Goal: Task Accomplishment & Management: Manage account settings

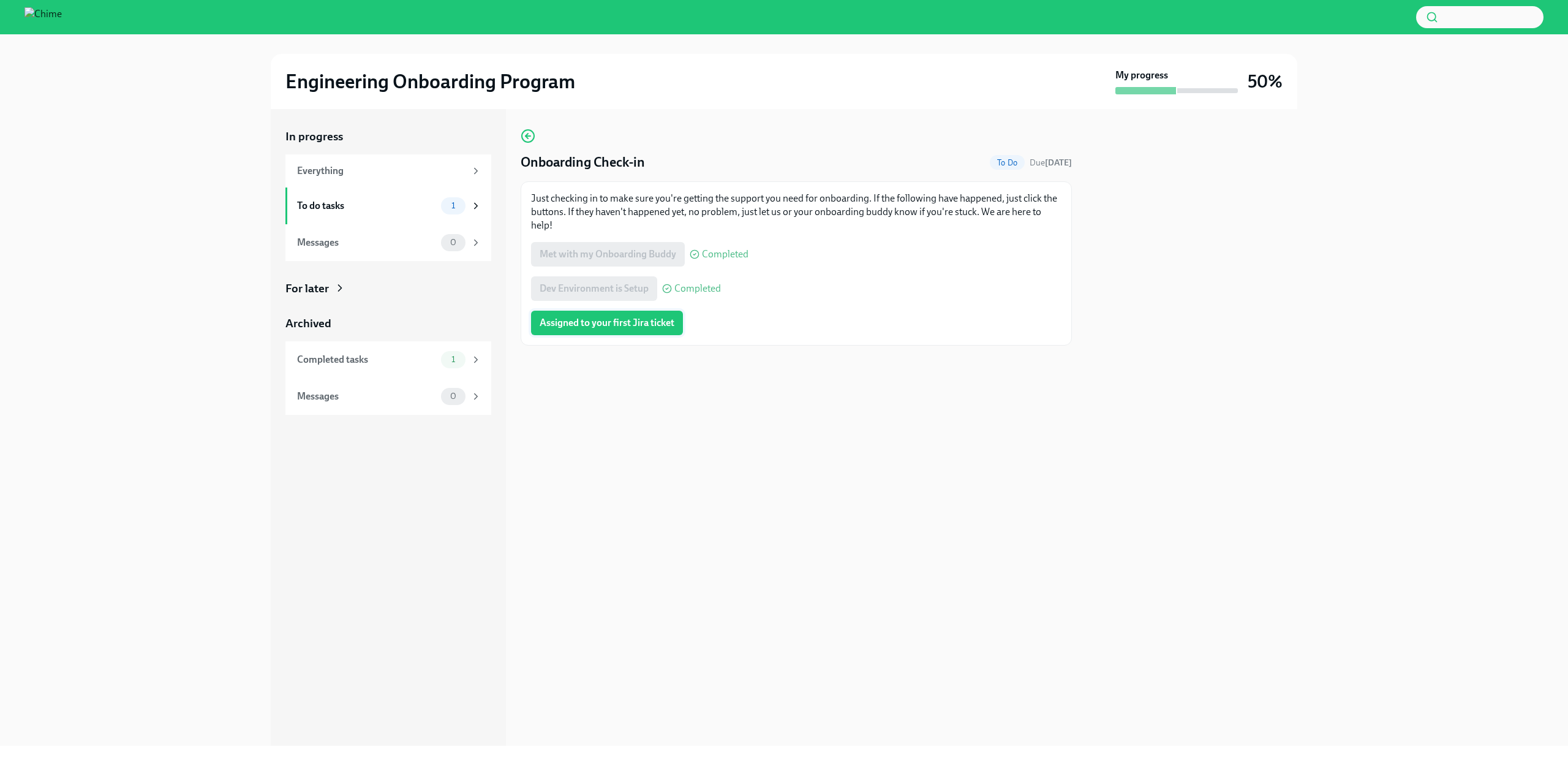
click at [620, 325] on span "Assigned to your first Jira ticket" at bounding box center [607, 323] width 135 height 12
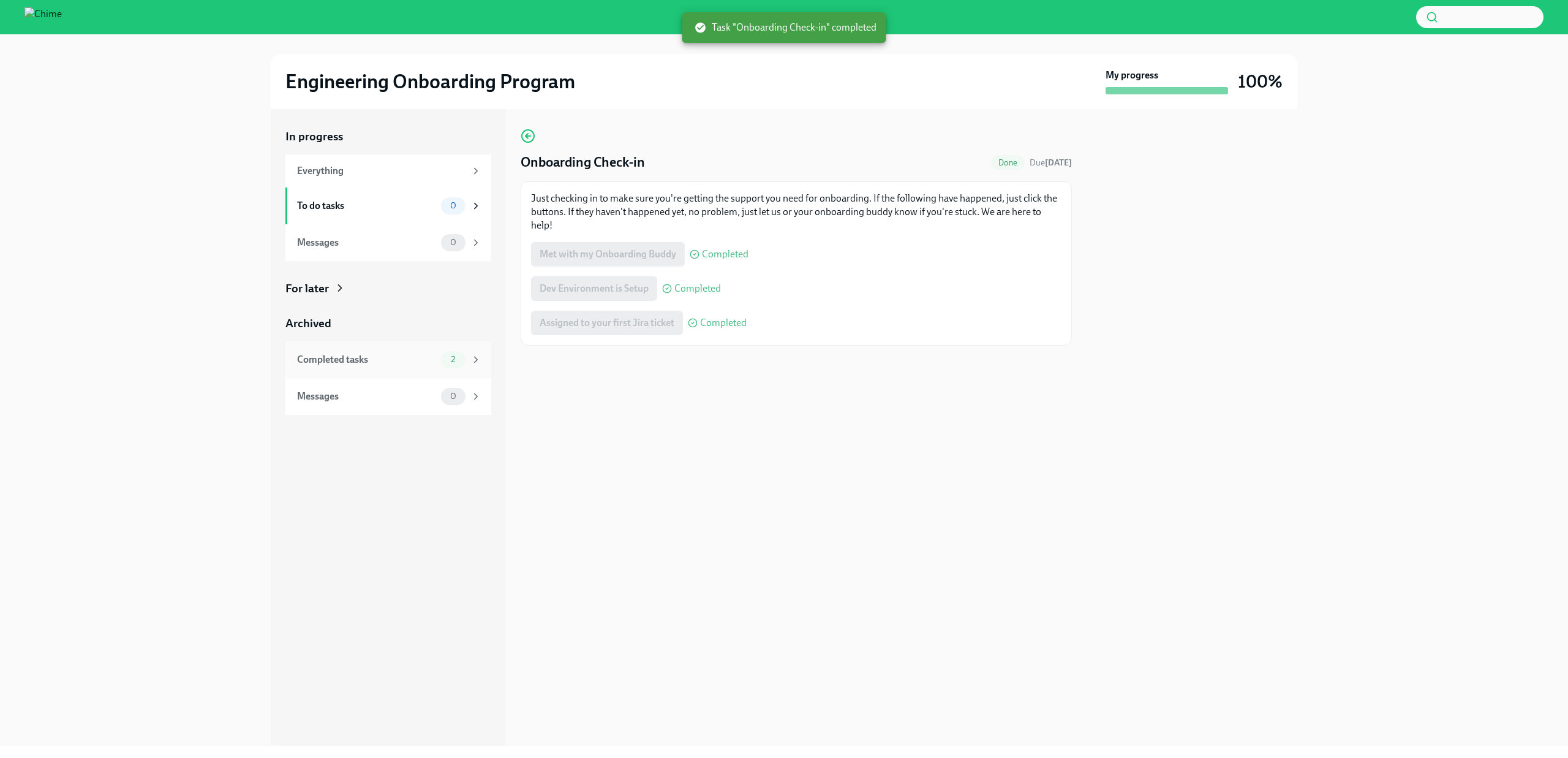
click at [426, 358] on div "Completed tasks" at bounding box center [366, 359] width 139 height 14
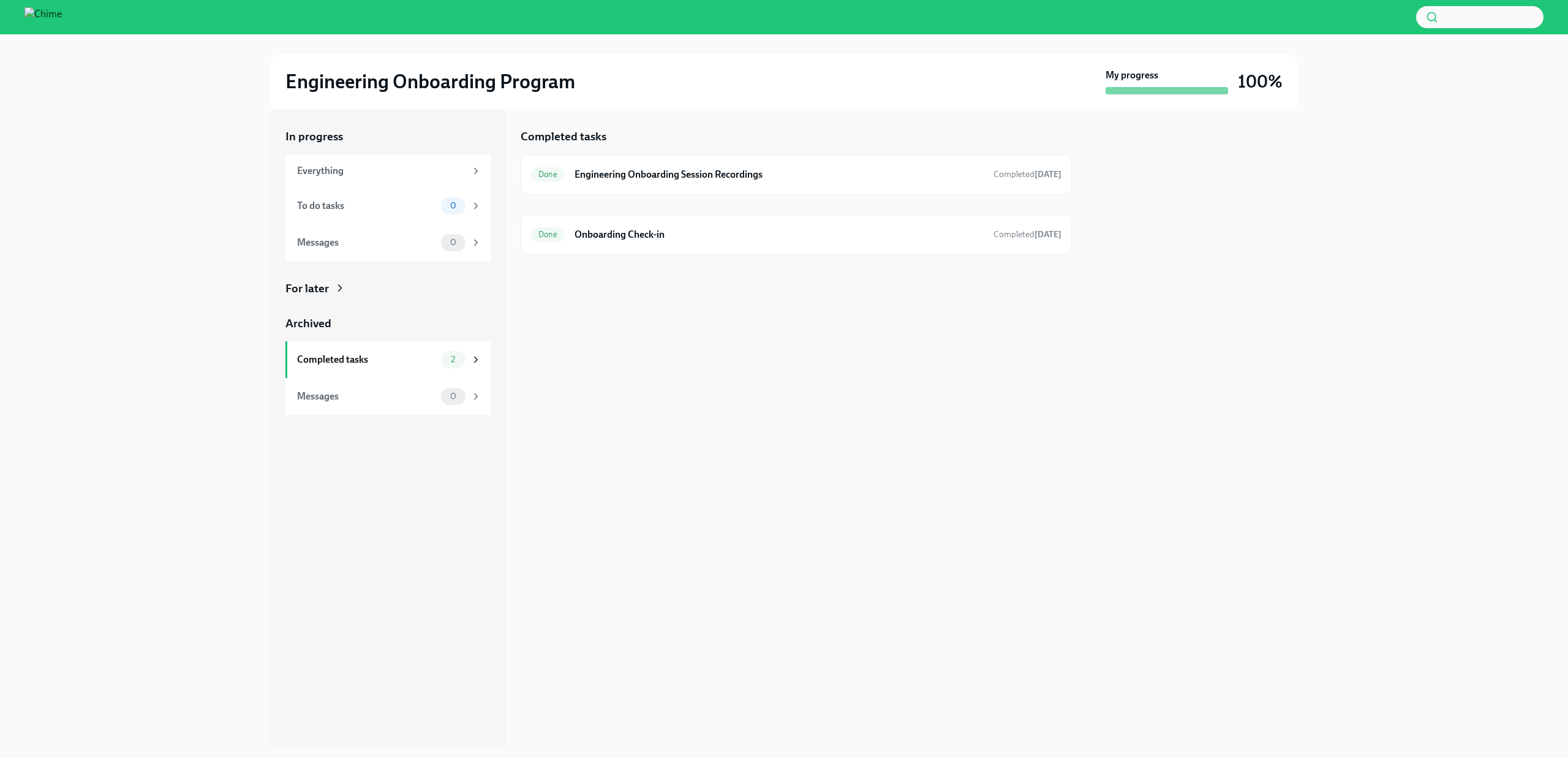
click at [389, 87] on h2 "Engineering Onboarding Program" at bounding box center [430, 81] width 290 height 25
click at [369, 176] on div "Everything" at bounding box center [381, 171] width 168 height 14
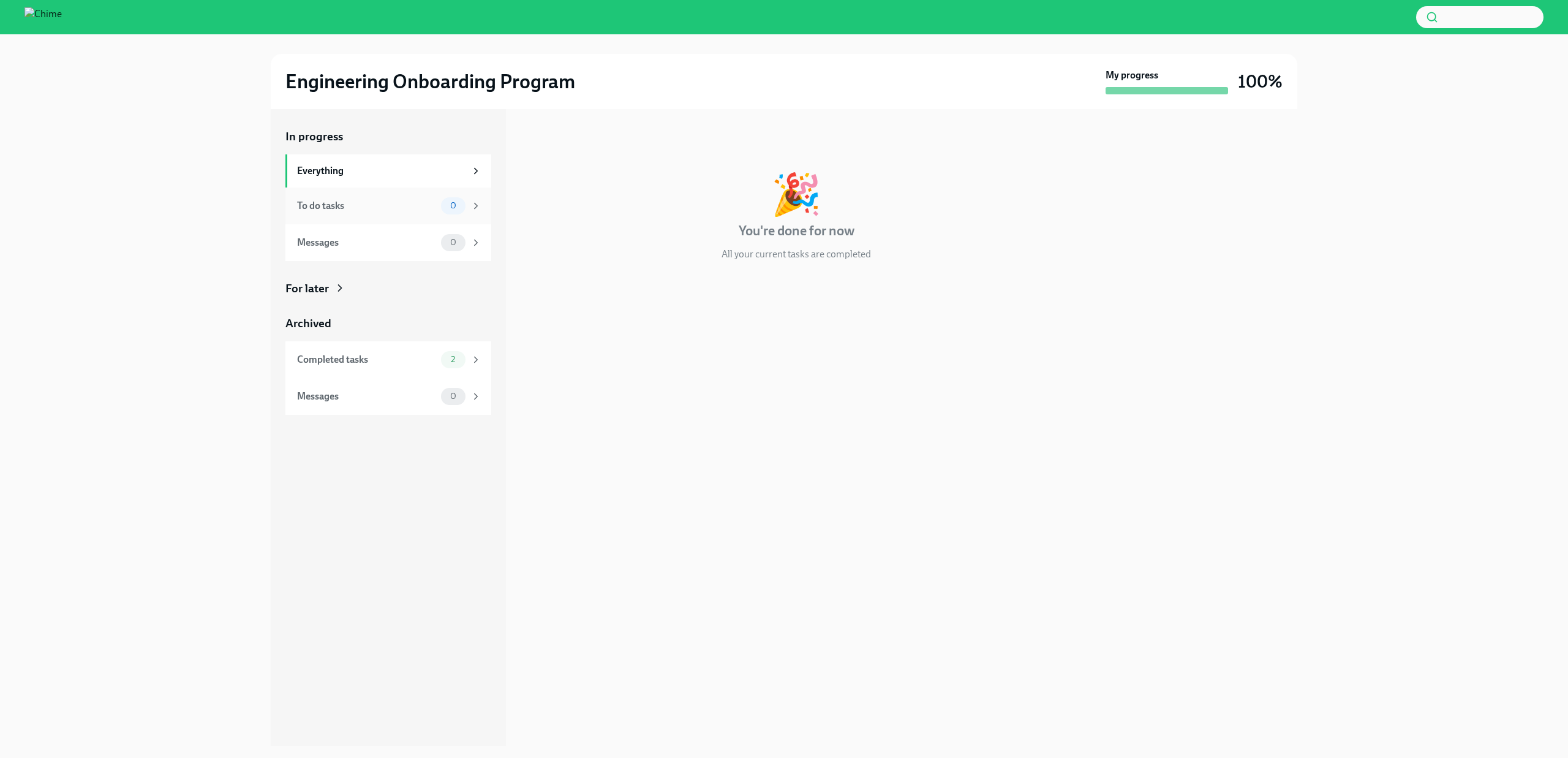
click at [365, 195] on div "To do tasks 0" at bounding box center [388, 206] width 206 height 37
click at [365, 229] on div "Messages 0" at bounding box center [388, 242] width 206 height 37
click at [361, 285] on div "For later" at bounding box center [388, 288] width 206 height 16
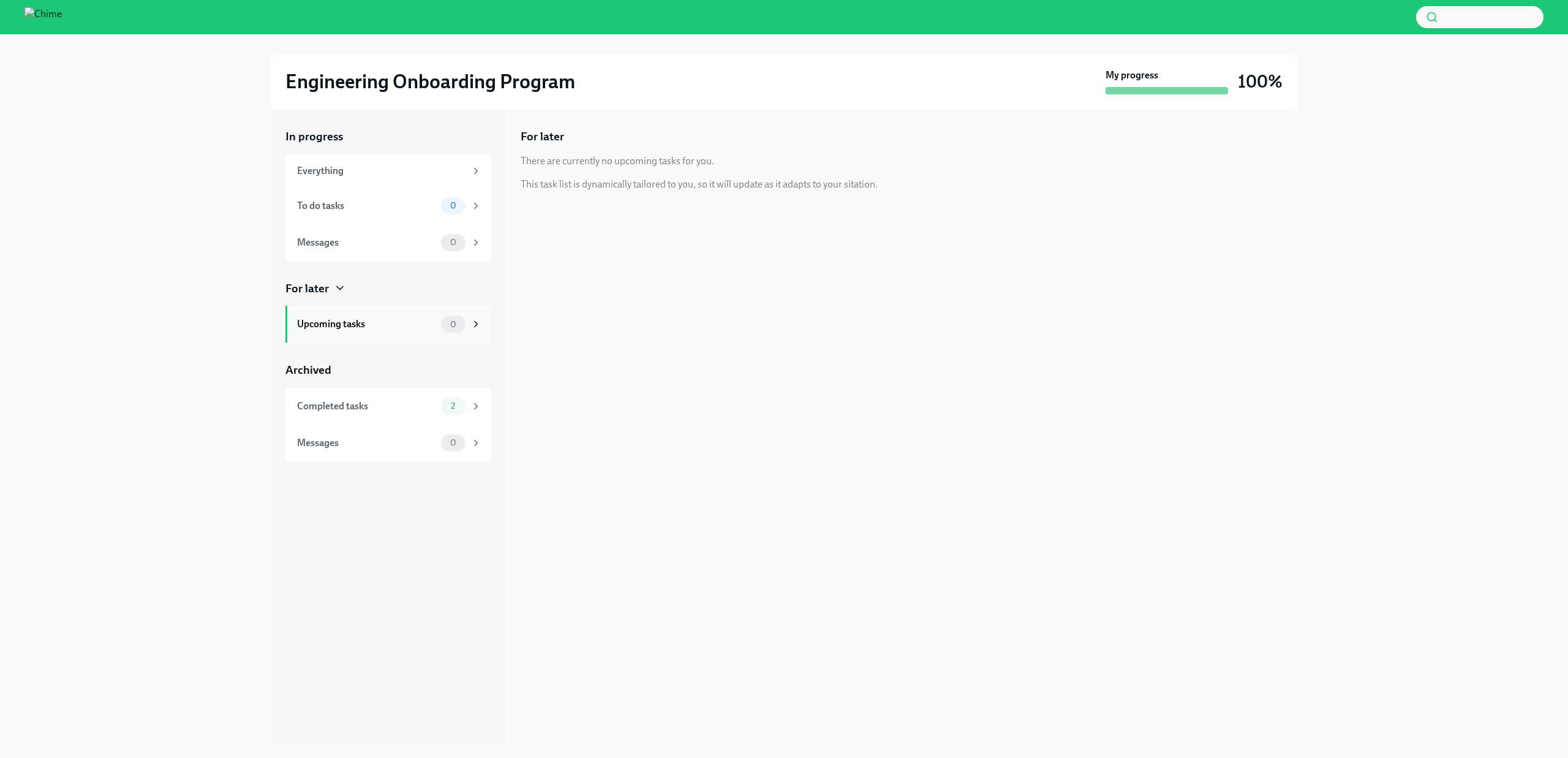
click at [358, 319] on div "Upcoming tasks" at bounding box center [366, 323] width 139 height 14
